Goal: Task Accomplishment & Management: Manage account settings

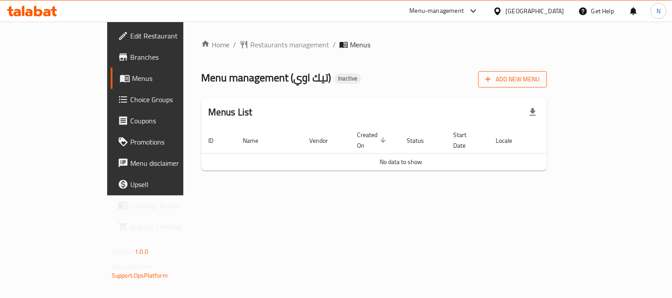
click at [540, 81] on span "Add New Menu" at bounding box center [512, 79] width 54 height 11
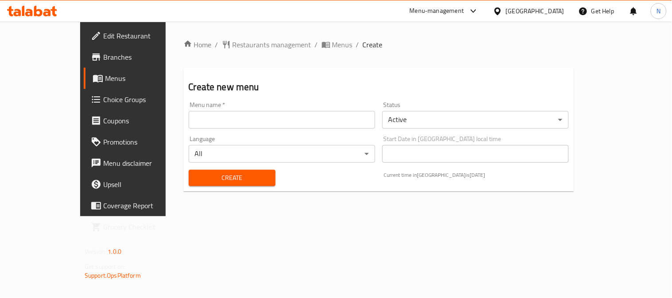
drag, startPoint x: 611, startPoint y: 81, endPoint x: 631, endPoint y: 80, distance: 20.0
click at [574, 77] on div "Create new menu Menu name   * Menu name * Status Active ​ Language All ​ Start …" at bounding box center [378, 130] width 391 height 124
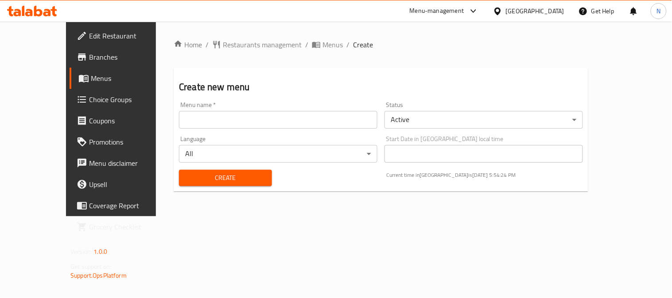
click at [195, 118] on input "text" at bounding box center [278, 120] width 198 height 18
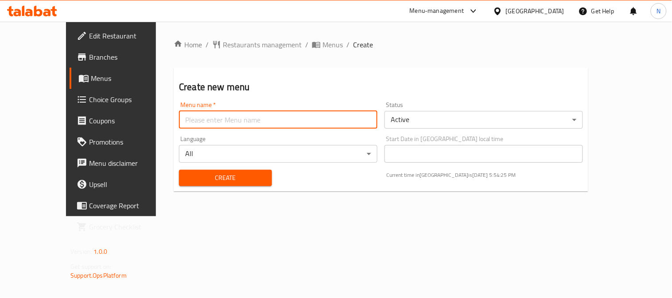
type input "menu"
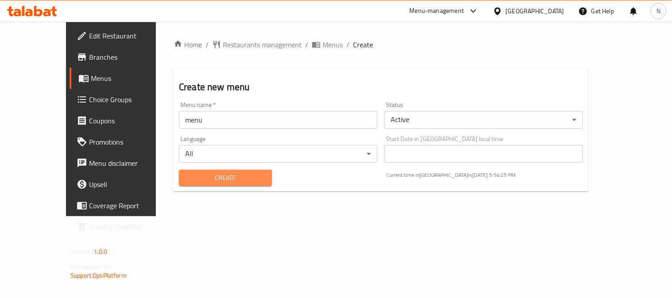
drag, startPoint x: 197, startPoint y: 176, endPoint x: 226, endPoint y: 174, distance: 29.3
click at [194, 175] on span "Create" at bounding box center [225, 178] width 79 height 11
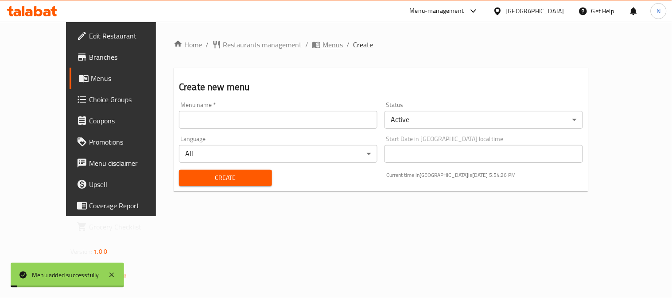
click at [322, 42] on span "Menus" at bounding box center [332, 44] width 20 height 11
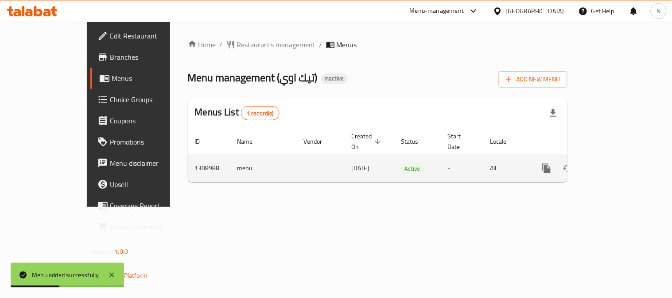
click at [616, 163] on icon "enhanced table" at bounding box center [610, 168] width 11 height 11
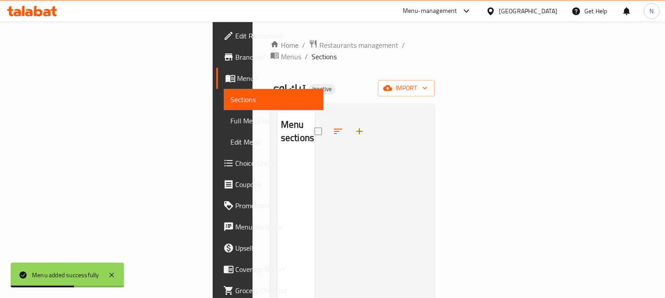
click at [435, 67] on div "Home / Restaurants management / Menus / Sections تيك اوي Inactive import Menu s…" at bounding box center [352, 227] width 165 height 377
click at [434, 80] on button "import" at bounding box center [406, 88] width 57 height 16
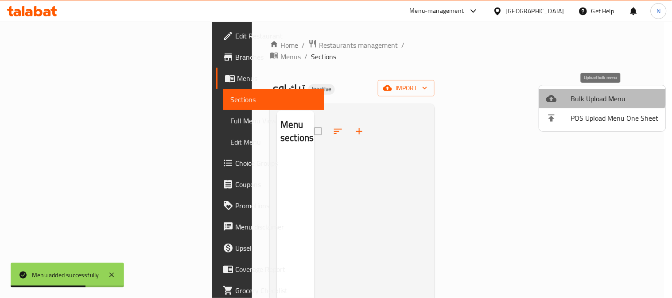
click at [592, 90] on li "Bulk Upload Menu" at bounding box center [602, 98] width 127 height 19
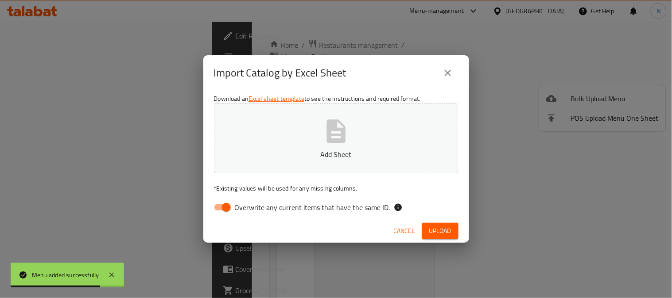
click at [228, 210] on input "Overwrite any current items that have the same ID." at bounding box center [226, 207] width 50 height 17
checkbox input "false"
click at [296, 147] on button "Add Sheet" at bounding box center [336, 139] width 244 height 70
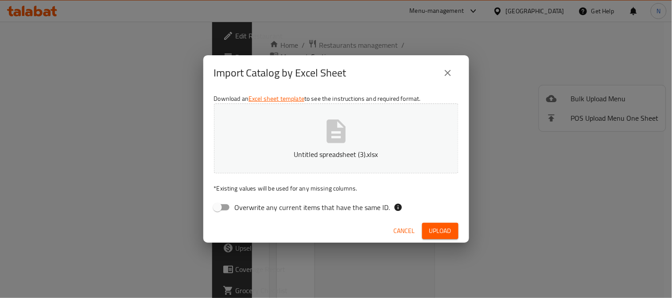
click at [446, 233] on span "Upload" at bounding box center [440, 231] width 22 height 11
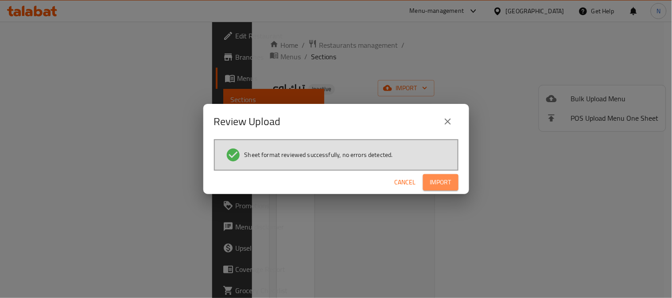
click at [430, 182] on span "Import" at bounding box center [440, 182] width 21 height 11
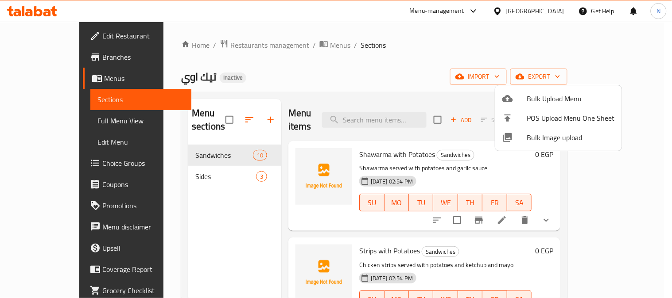
click at [46, 121] on div at bounding box center [336, 149] width 672 height 298
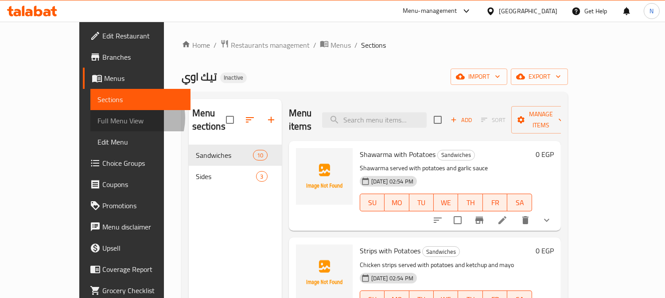
click at [97, 118] on span "Full Menu View" at bounding box center [140, 121] width 86 height 11
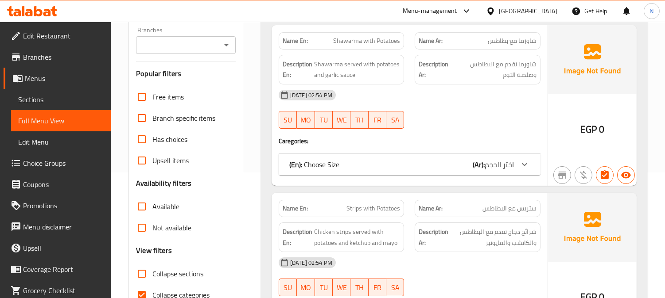
scroll to position [147, 0]
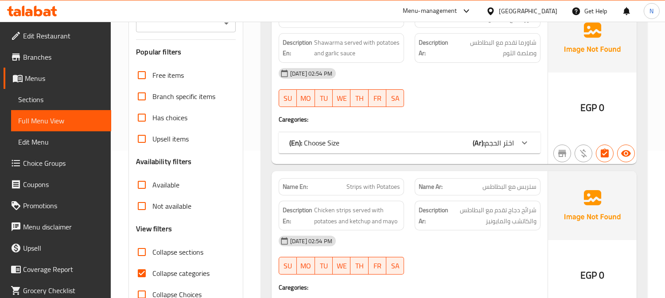
click at [142, 271] on input "Collapse categories" at bounding box center [141, 273] width 21 height 21
checkbox input "false"
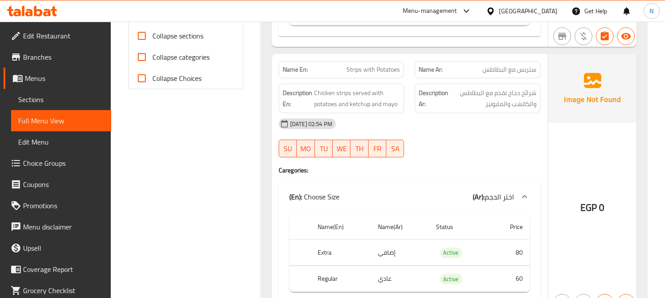
scroll to position [344, 0]
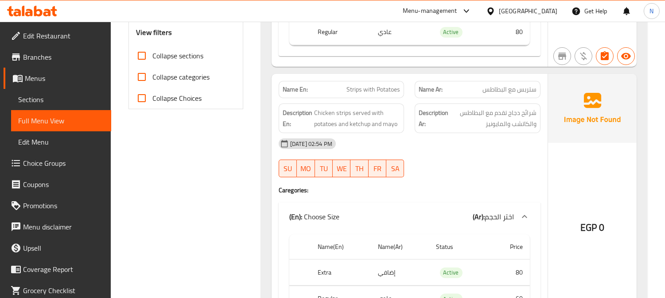
drag, startPoint x: 495, startPoint y: 162, endPoint x: 486, endPoint y: 147, distance: 17.5
click at [494, 160] on div "31-08-2025 02:54 PM SU MO TU WE TH FR SA" at bounding box center [409, 158] width 272 height 50
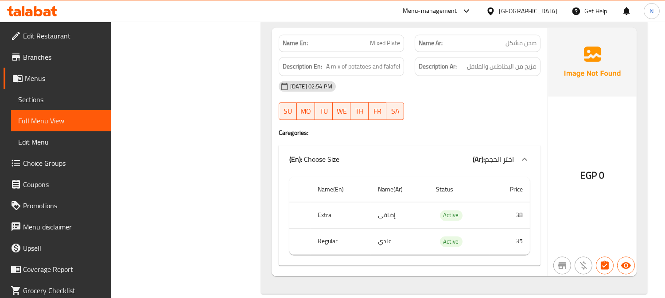
scroll to position [3123, 0]
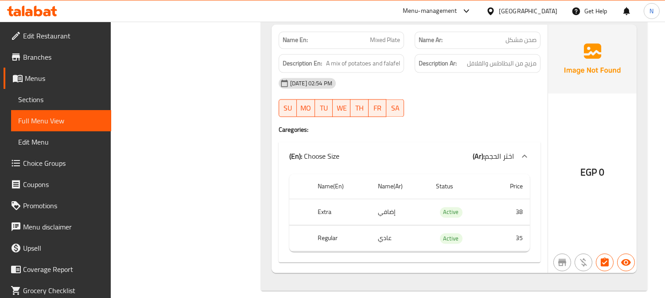
click at [509, 112] on div at bounding box center [477, 117] width 136 height 11
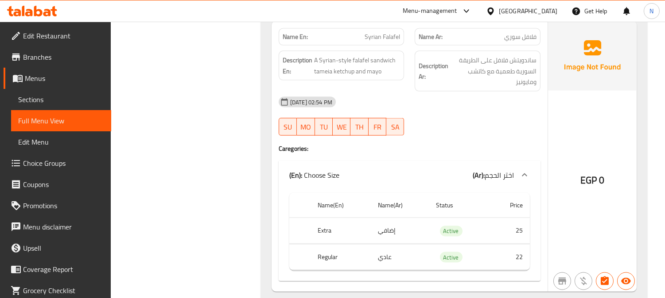
scroll to position [2483, 0]
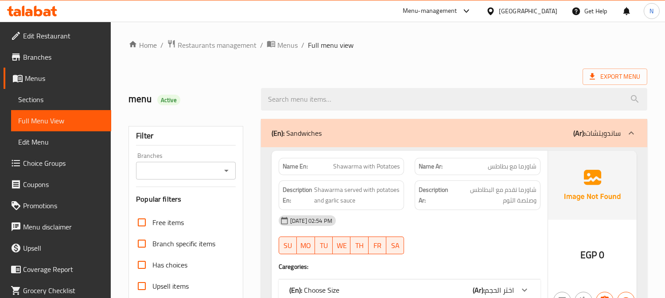
click at [74, 96] on span "Sections" at bounding box center [61, 99] width 86 height 11
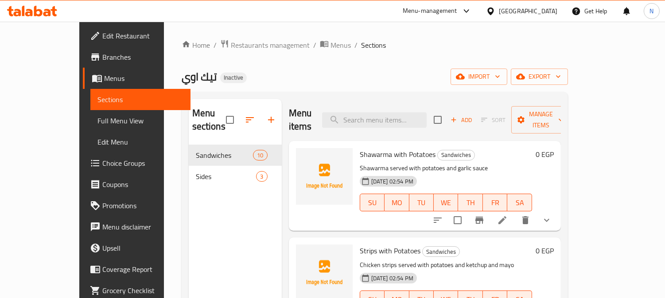
scroll to position [49, 0]
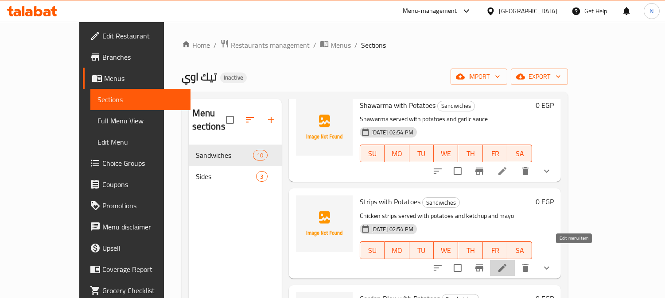
click at [506, 264] on icon at bounding box center [502, 268] width 8 height 8
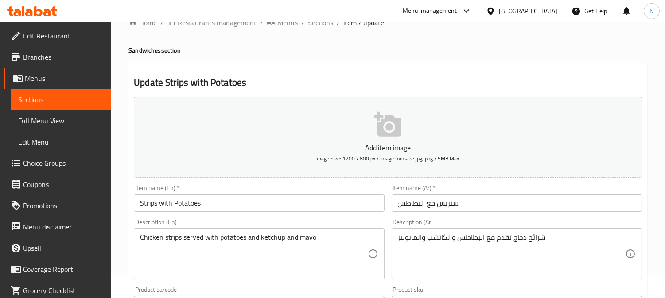
scroll to position [49, 0]
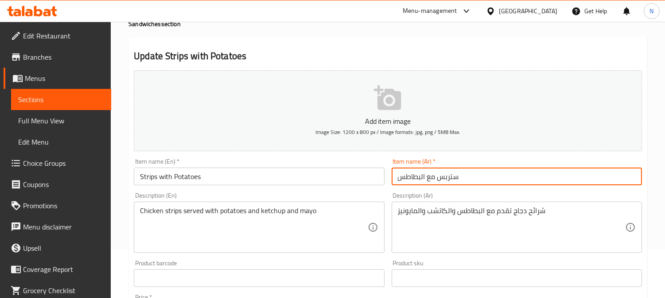
click at [447, 179] on input "ستربس مع البطاطس" at bounding box center [516, 177] width 250 height 18
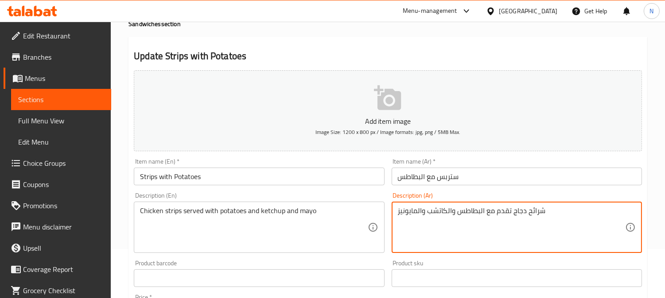
click at [534, 214] on textarea "شرائح دجاج تقدم مع البطاطس والكاتشب والمايونيز" at bounding box center [511, 228] width 227 height 42
click at [532, 215] on textarea "شرائح دجاج تقدم مع البطاطس والكاتشب والمايونيز" at bounding box center [511, 228] width 227 height 42
paste textarea "تربس"
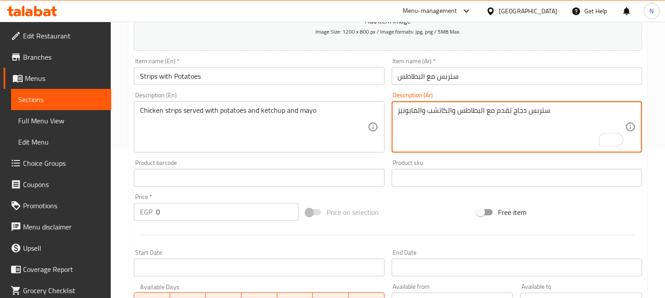
scroll to position [347, 0]
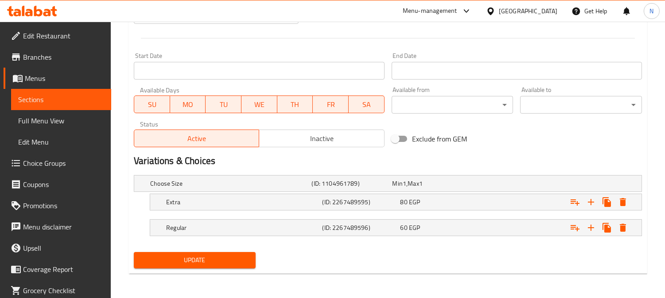
type textarea "ستربس دجاج تقدم مع البطاطس والكاتشب والمايونيز"
click at [215, 259] on span "Update" at bounding box center [195, 260] width 108 height 11
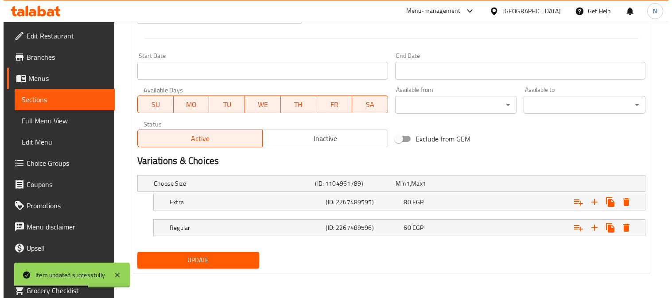
scroll to position [0, 0]
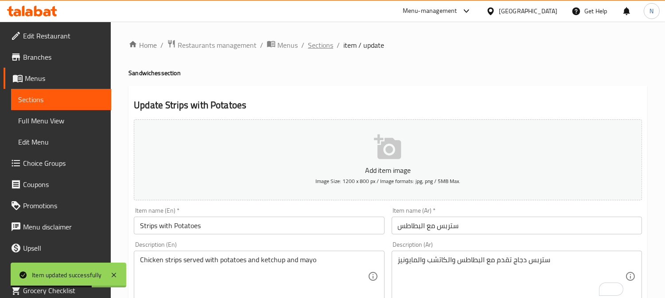
click at [316, 48] on span "Sections" at bounding box center [320, 45] width 25 height 11
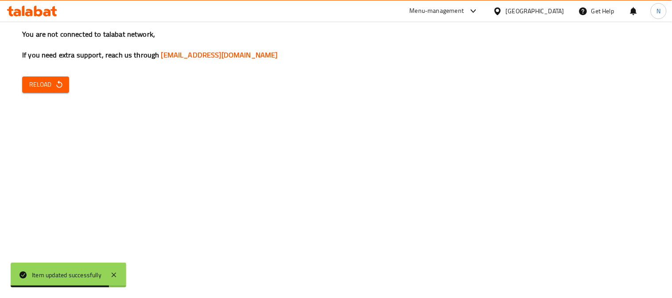
click at [43, 88] on span "Reload" at bounding box center [45, 84] width 33 height 11
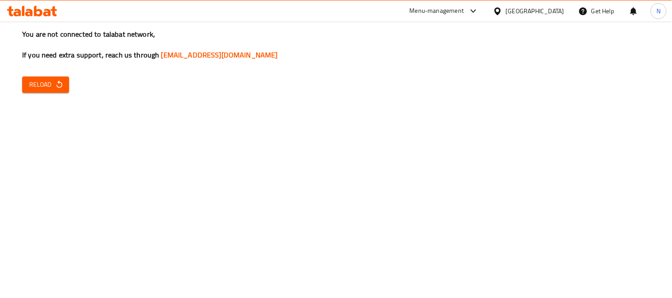
click at [60, 84] on icon "button" at bounding box center [59, 84] width 9 height 9
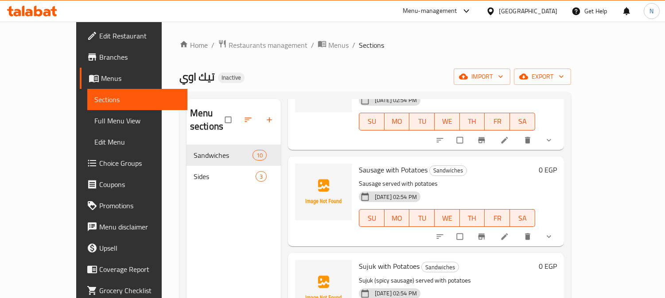
scroll to position [689, 0]
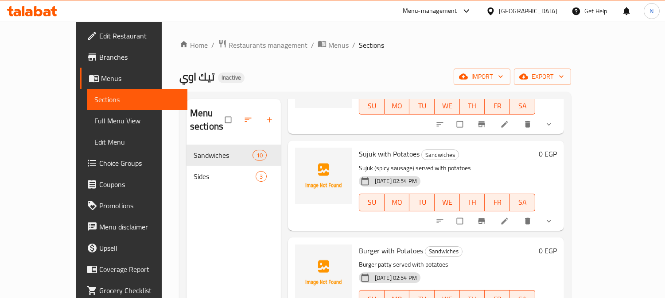
click at [509, 217] on icon at bounding box center [504, 221] width 9 height 9
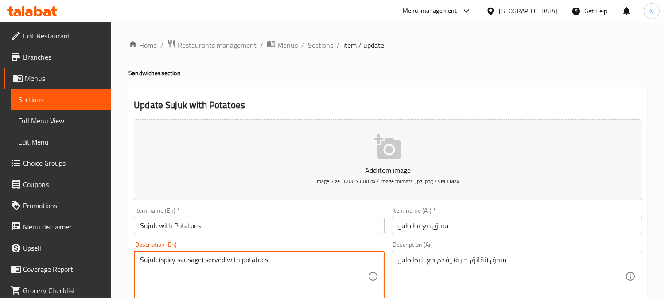
click at [163, 261] on textarea "Sujuk (spicy sausage) served with potatoes" at bounding box center [253, 277] width 227 height 42
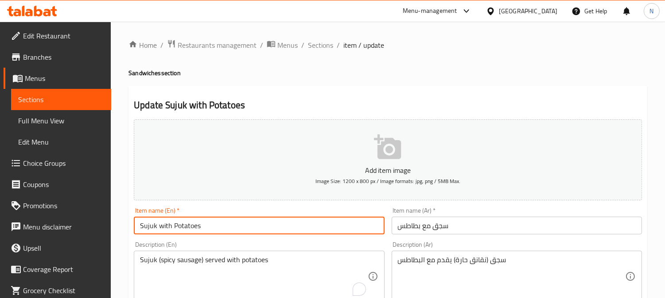
click at [140, 226] on input "Sujuk with Potatoes" at bounding box center [259, 226] width 250 height 18
paste input "spicy"
type input "spicy Sujuk with Potatoes"
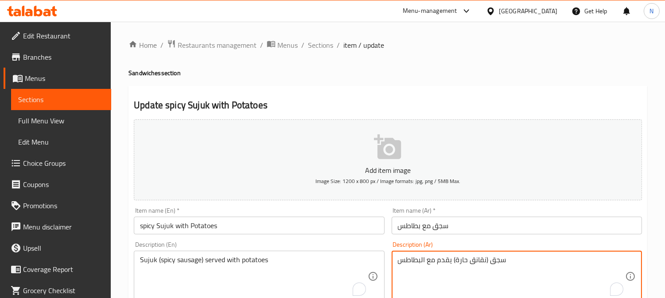
click at [463, 263] on textarea "سجق (نقانق حارة) يقدم مع البطاطس" at bounding box center [511, 277] width 227 height 42
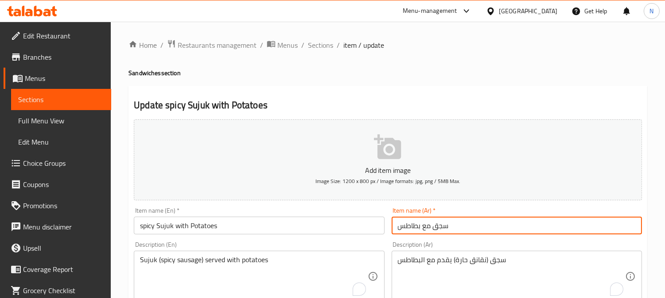
click at [435, 228] on input "سجق مع بطاطس" at bounding box center [516, 226] width 250 height 18
paste input "حارة"
click at [433, 229] on input "سجق حارة مع بطاطس" at bounding box center [516, 226] width 250 height 18
type input "سجق حار مع بطاطس"
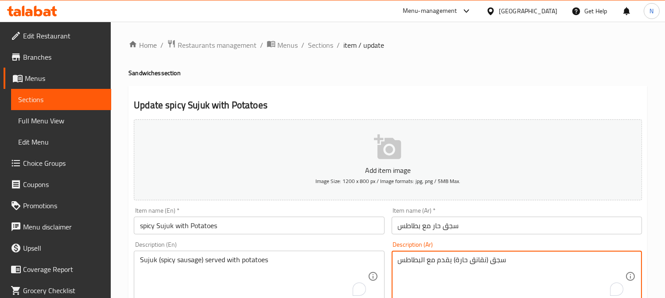
click at [499, 261] on textarea "سجق (نقانق حارة) يقدم مع البطاطس" at bounding box center [511, 277] width 227 height 42
click at [480, 259] on textarea "سجق (نقانق حارة) يقدم مع البطاطس" at bounding box center [511, 277] width 227 height 42
paste textarea "سج"
click at [456, 259] on textarea "سجق (سجق حارة) يقدم مع البطاطس" at bounding box center [511, 277] width 227 height 42
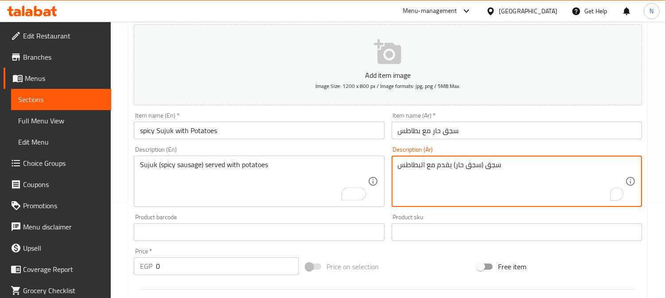
scroll to position [347, 0]
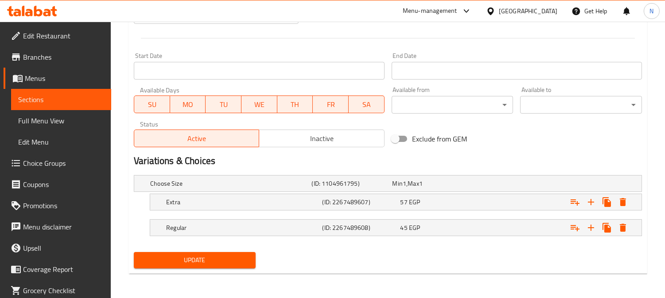
type textarea "سجق (سجق حار) يقدم مع البطاطس"
click at [218, 260] on span "Update" at bounding box center [195, 260] width 108 height 11
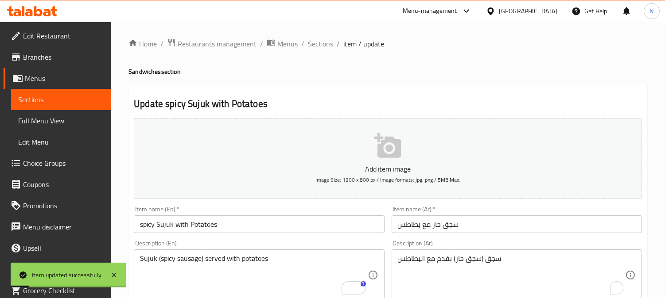
scroll to position [0, 0]
click at [324, 47] on span "Sections" at bounding box center [320, 45] width 25 height 11
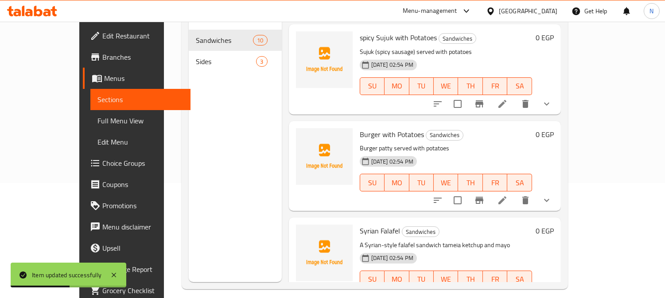
scroll to position [124, 0]
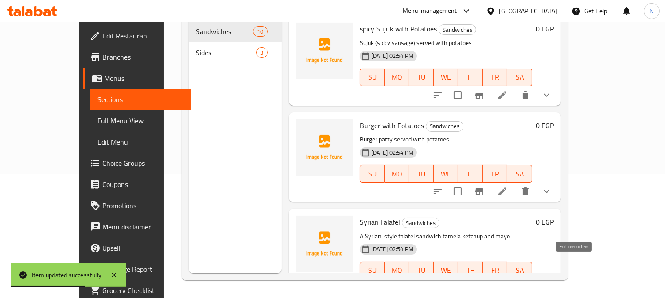
click at [507, 283] on icon at bounding box center [502, 288] width 11 height 11
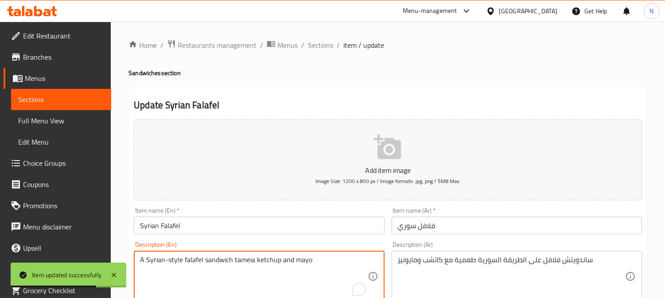
click at [273, 267] on textarea "A Syrian-style falafel sandwich tameia ketchup and mayo" at bounding box center [253, 277] width 227 height 42
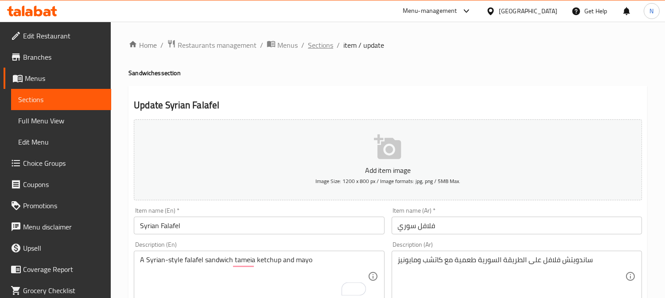
click at [328, 49] on span "Sections" at bounding box center [320, 45] width 25 height 11
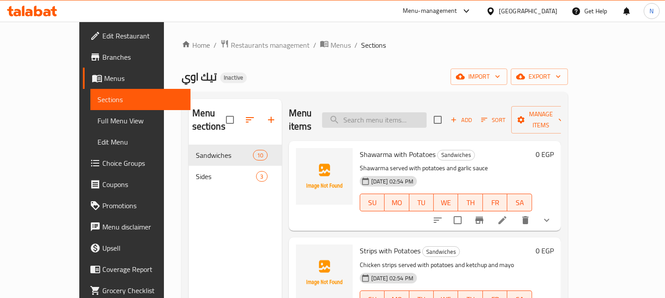
click at [373, 112] on input "search" at bounding box center [374, 119] width 105 height 15
paste input "Pane Nuggets with Potatoes"
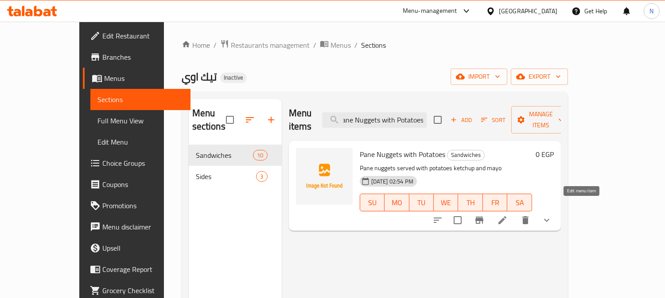
type input "Pane Nuggets with Potatoes"
click at [507, 215] on icon at bounding box center [502, 220] width 11 height 11
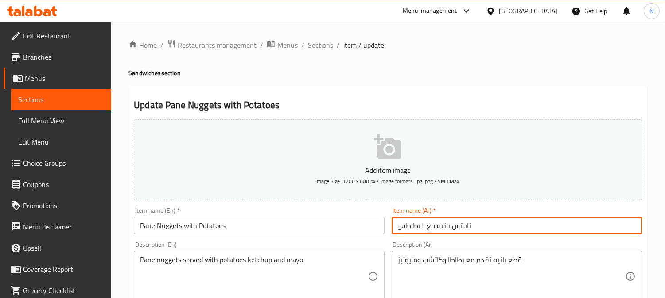
drag, startPoint x: 437, startPoint y: 226, endPoint x: 493, endPoint y: 232, distance: 55.7
click at [493, 232] on input "ناجتس بانيه مع البطاطس" at bounding box center [516, 226] width 250 height 18
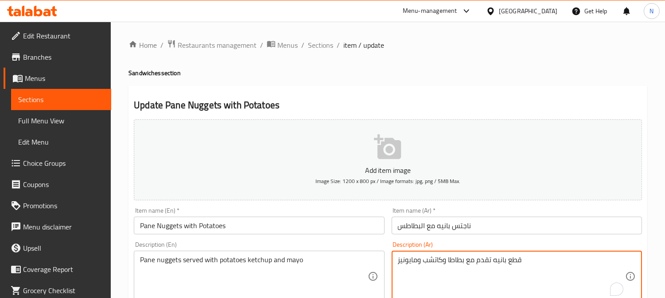
click at [498, 262] on textarea "قطع بانيه تقدم مع بطاطا وكاتشب ومايونيز" at bounding box center [511, 277] width 227 height 42
paste textarea "ناجتس بانيه"
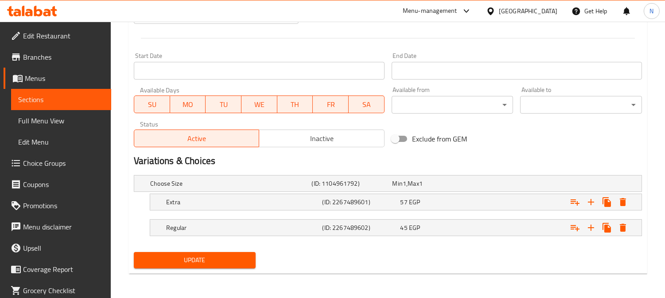
type textarea "قطع ناجتس بانيه تقدم مع بطاطا وكاتشب ومايونيز"
click at [205, 264] on span "Update" at bounding box center [195, 260] width 108 height 11
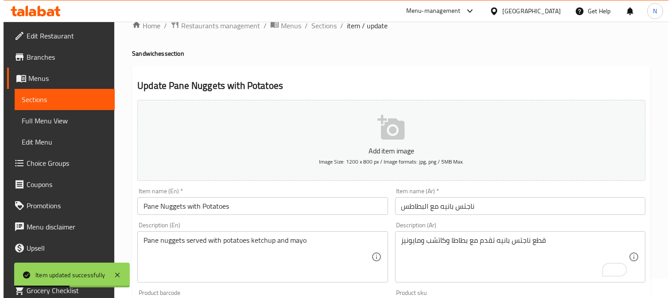
scroll to position [0, 0]
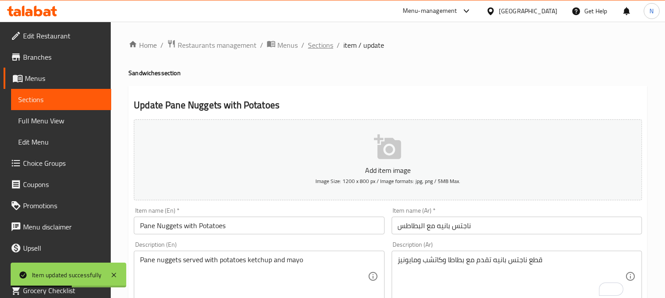
click at [318, 43] on span "Sections" at bounding box center [320, 45] width 25 height 11
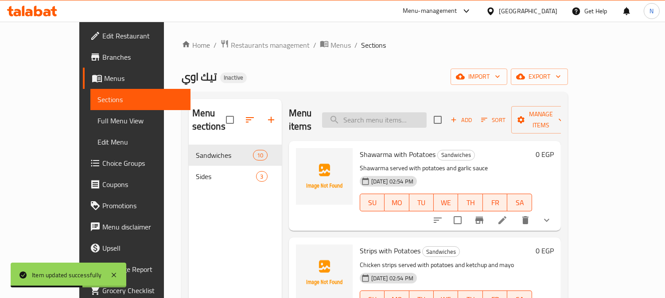
click at [396, 114] on input "search" at bounding box center [374, 119] width 105 height 15
paste input "Syrian Fries"
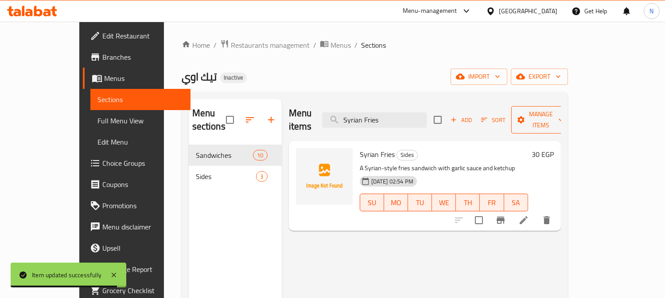
type input "Syrian Fries"
click at [563, 114] on span "Manage items" at bounding box center [540, 120] width 45 height 22
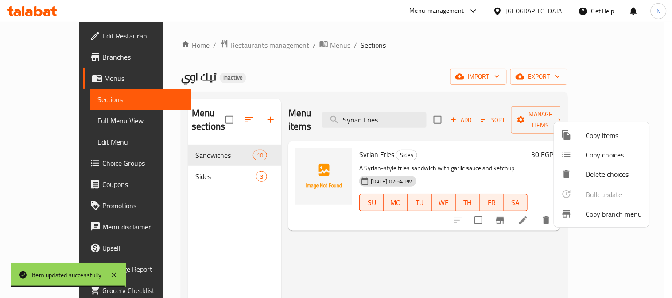
click at [596, 142] on li "Copy items" at bounding box center [601, 135] width 95 height 19
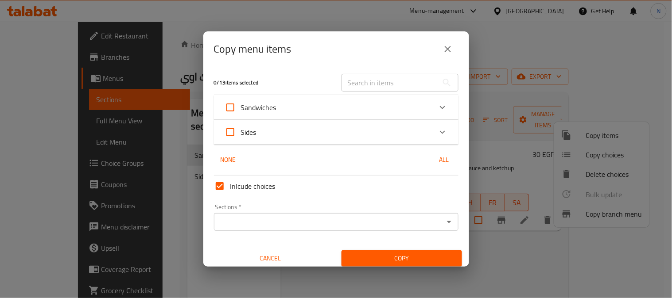
drag, startPoint x: 283, startPoint y: 134, endPoint x: 286, endPoint y: 140, distance: 7.0
click at [283, 134] on div "Sides" at bounding box center [328, 132] width 207 height 21
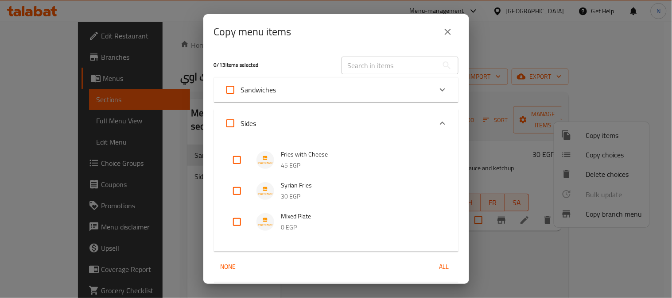
click at [238, 193] on input "checkbox" at bounding box center [236, 191] width 21 height 21
checkbox input "true"
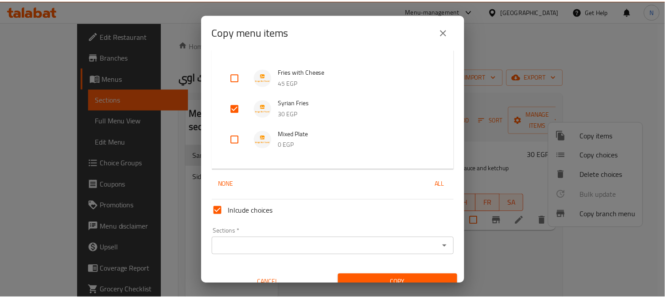
scroll to position [95, 0]
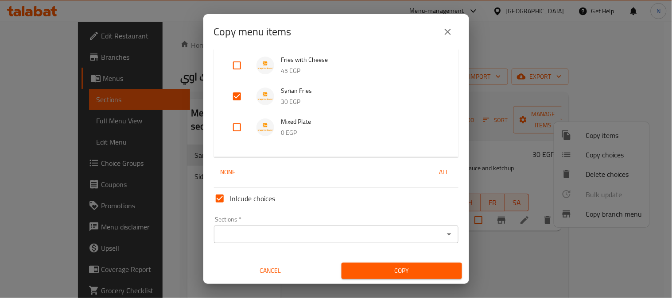
click at [352, 236] on input "Sections   *" at bounding box center [329, 234] width 225 height 12
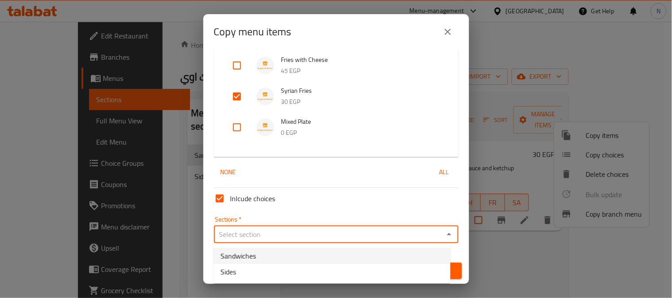
click at [262, 250] on li "Sandwiches" at bounding box center [331, 256] width 237 height 16
type input "Sandwiches"
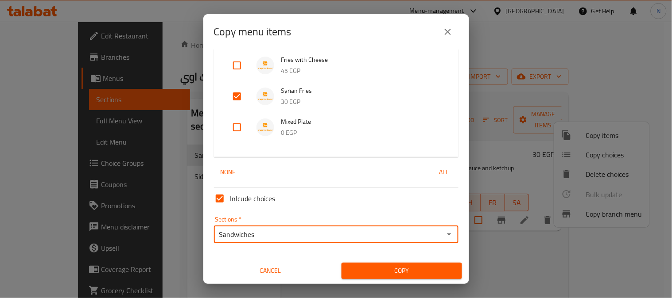
click at [401, 271] on span "Copy" at bounding box center [401, 271] width 106 height 11
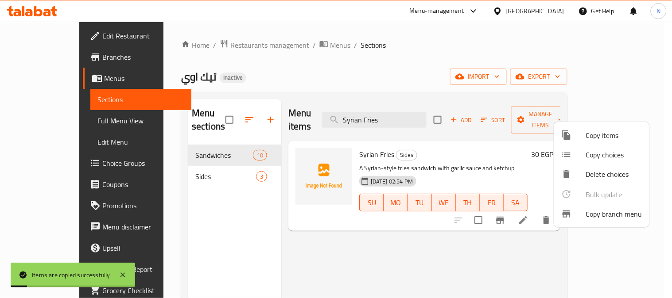
click at [507, 244] on div at bounding box center [336, 149] width 672 height 298
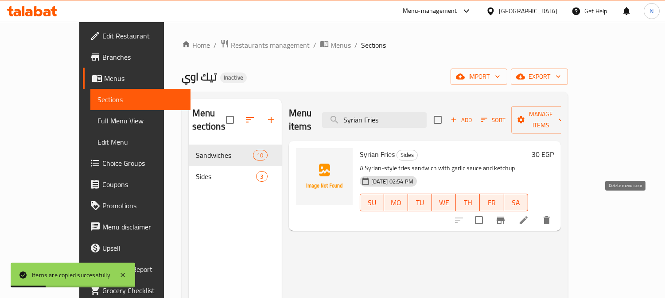
click at [550, 217] on icon "delete" at bounding box center [546, 221] width 6 height 8
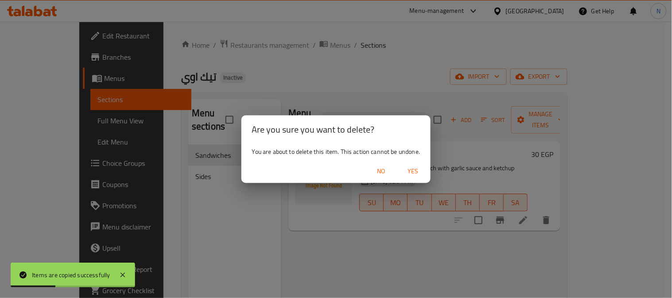
click at [413, 175] on span "Yes" at bounding box center [412, 171] width 21 height 11
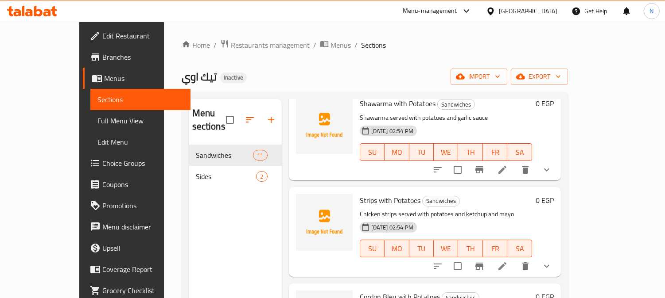
scroll to position [0, 0]
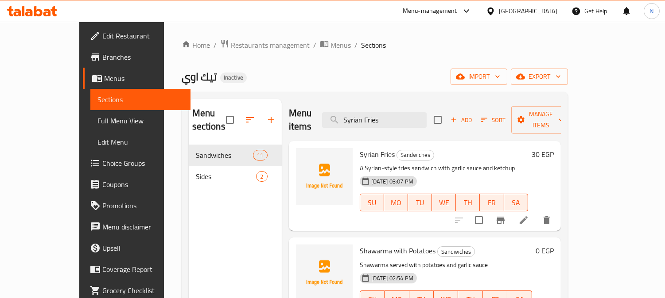
click at [360, 148] on span "Syrian Fries" at bounding box center [377, 154] width 35 height 13
copy h6 "Syrian Fries"
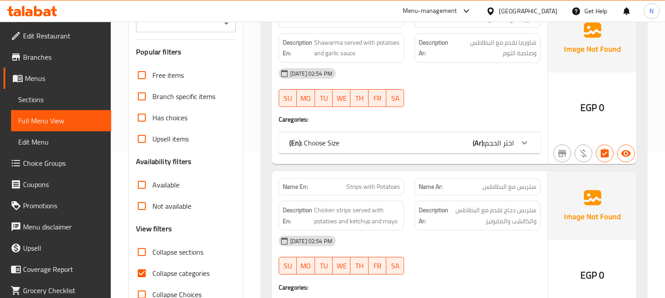
scroll to position [197, 0]
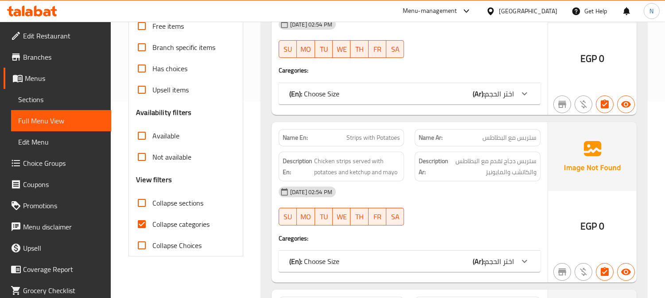
click at [143, 221] on input "Collapse categories" at bounding box center [141, 224] width 21 height 21
checkbox input "false"
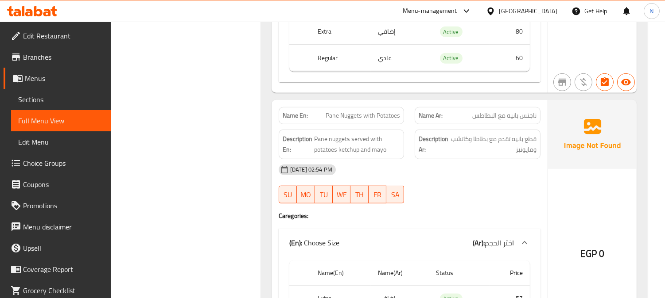
scroll to position [1131, 0]
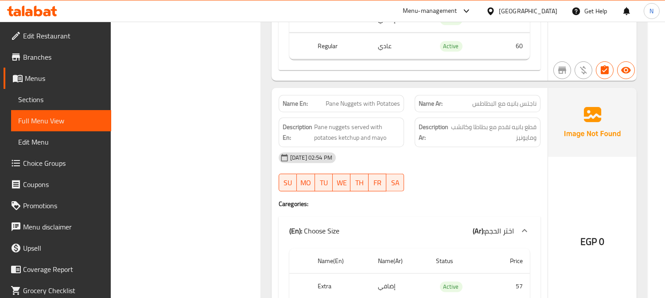
click at [348, 105] on span "Pane Nuggets with Potatoes" at bounding box center [362, 103] width 74 height 9
copy span "Pane Nuggets with Potatoes"
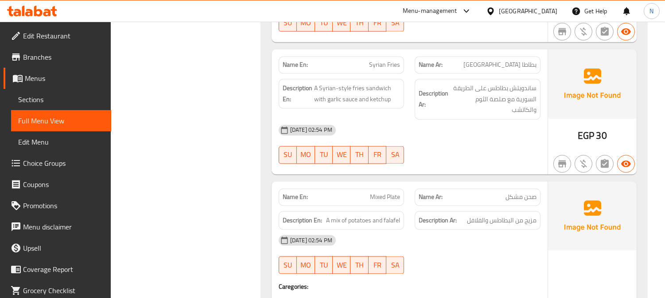
scroll to position [2876, 0]
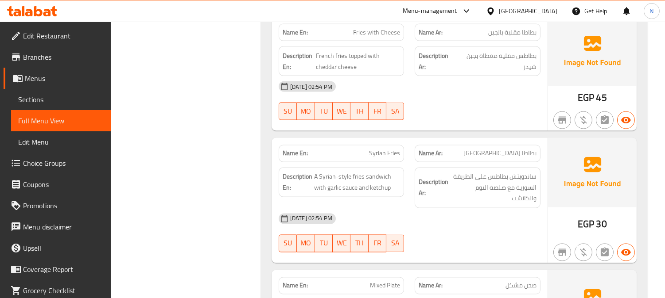
click at [386, 149] on span "Syrian Fries" at bounding box center [384, 153] width 31 height 9
copy span "Syrian Fries"
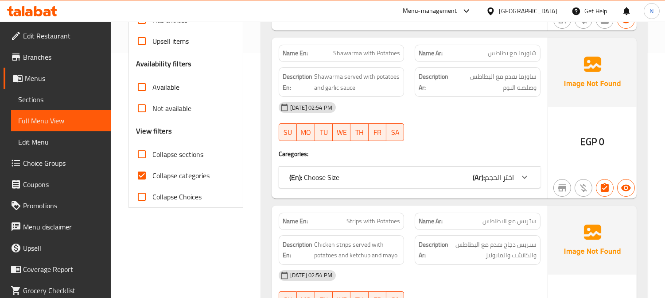
scroll to position [246, 0]
click at [141, 179] on input "Collapse categories" at bounding box center [141, 175] width 21 height 21
checkbox input "false"
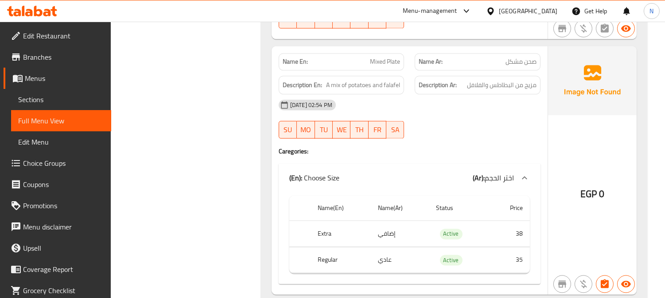
scroll to position [2707, 0]
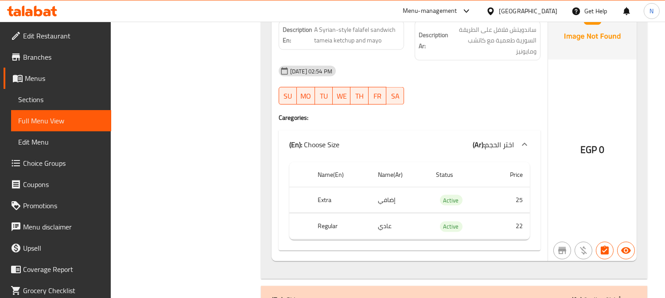
click at [66, 31] on span "Edit Restaurant" at bounding box center [63, 36] width 81 height 11
